Goal: Transaction & Acquisition: Purchase product/service

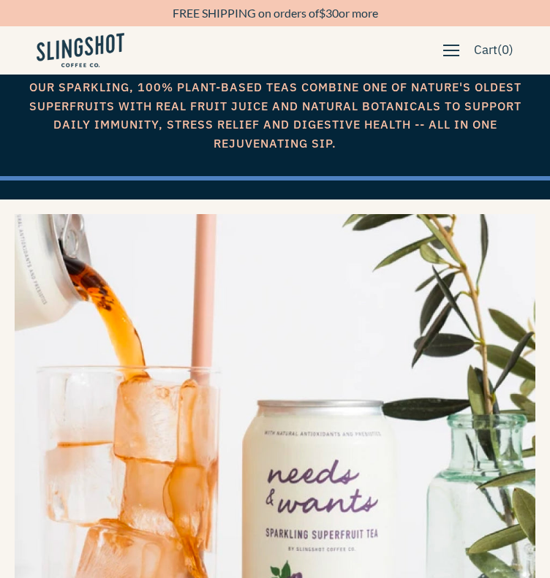
scroll to position [67, 0]
click at [0, 0] on link at bounding box center [0, 0] width 0 height 0
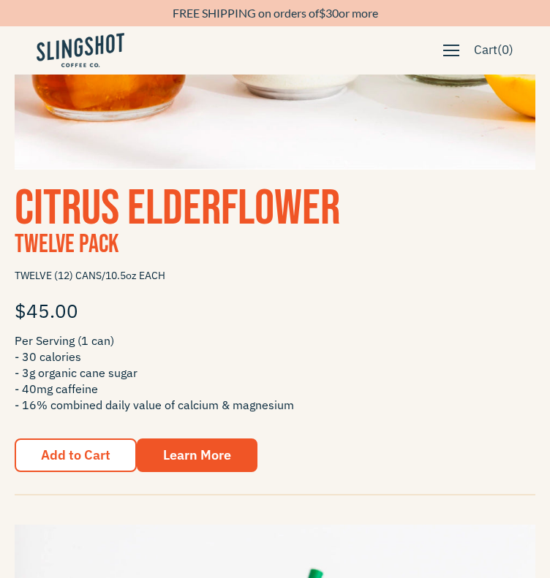
scroll to position [2391, 0]
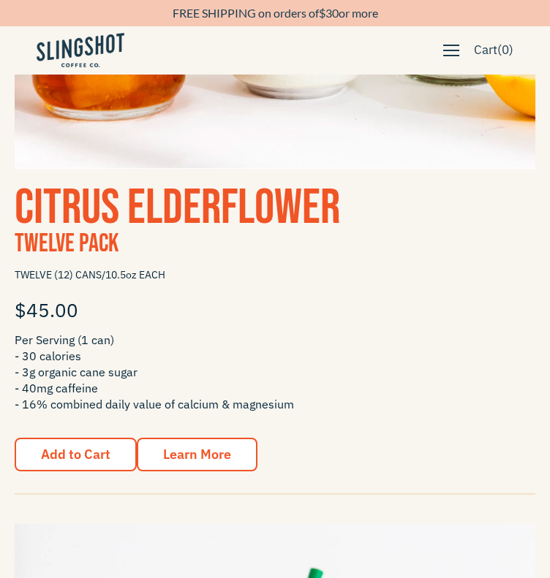
click at [218, 447] on span "Learn More" at bounding box center [197, 454] width 68 height 17
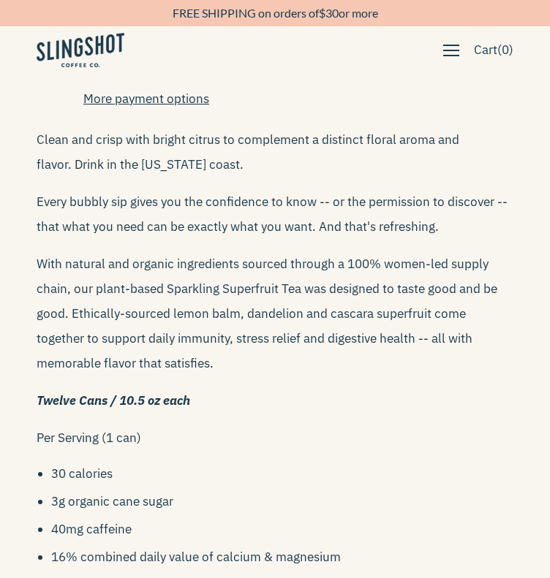
scroll to position [1066, 0]
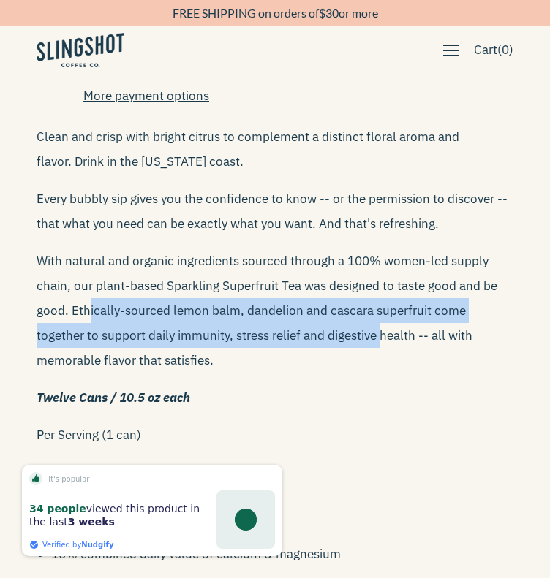
drag, startPoint x: 88, startPoint y: 300, endPoint x: 330, endPoint y: 324, distance: 243.8
click at [330, 324] on span "With natural and organic ingredients sourced through a 100% women-led supply ch…" at bounding box center [267, 310] width 460 height 115
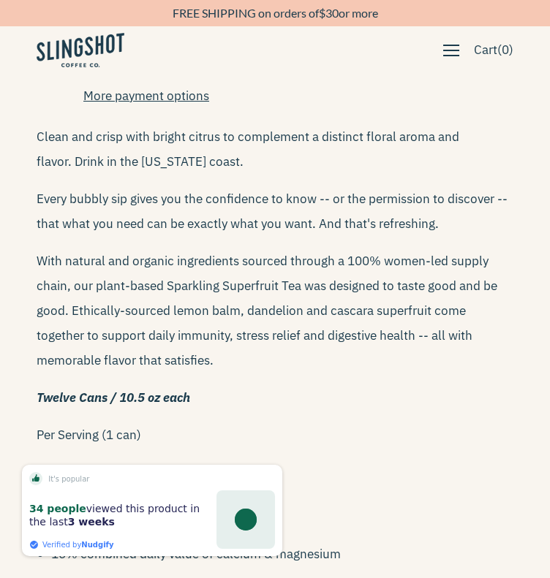
click at [402, 388] on p "Twelve Cans / 10.5 oz each" at bounding box center [275, 397] width 477 height 25
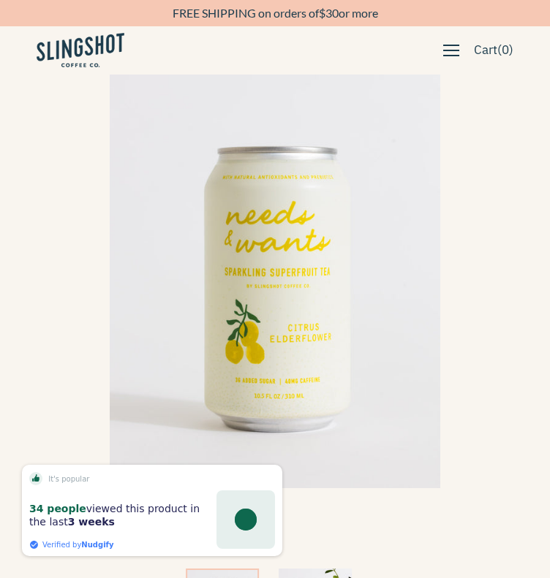
scroll to position [82, 0]
